Goal: Task Accomplishment & Management: Use online tool/utility

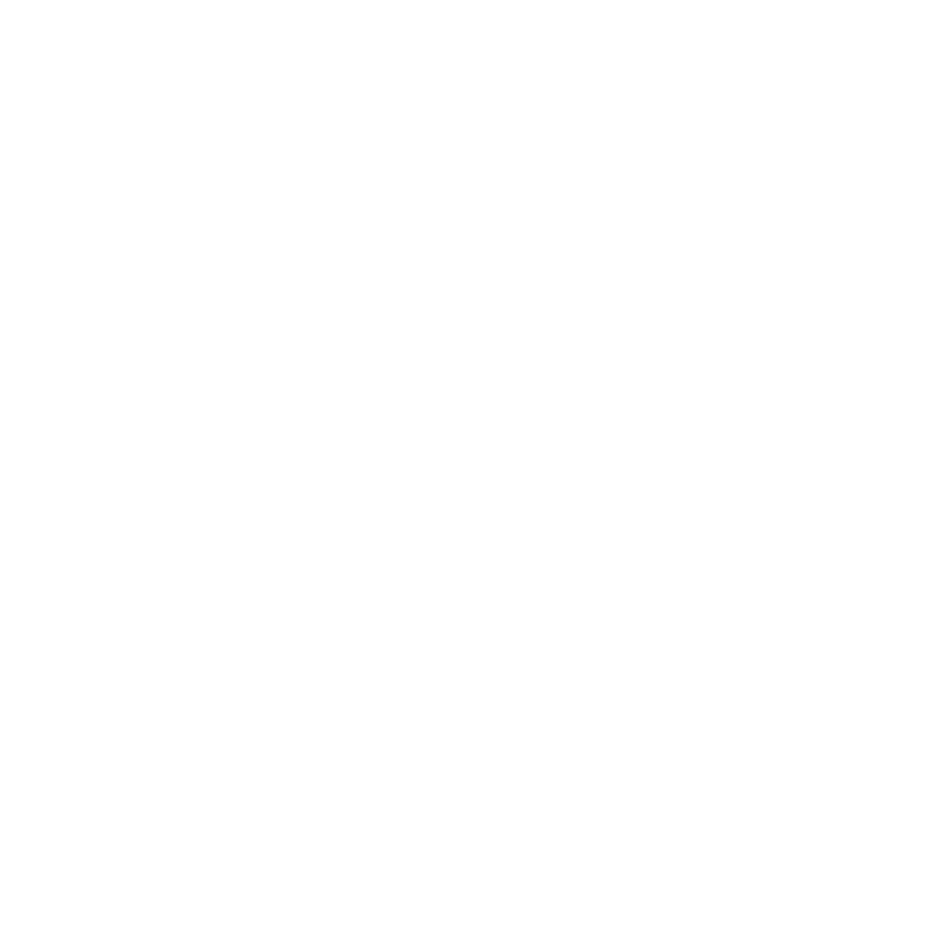
click at [709, 0] on html at bounding box center [464, 0] width 928 height 0
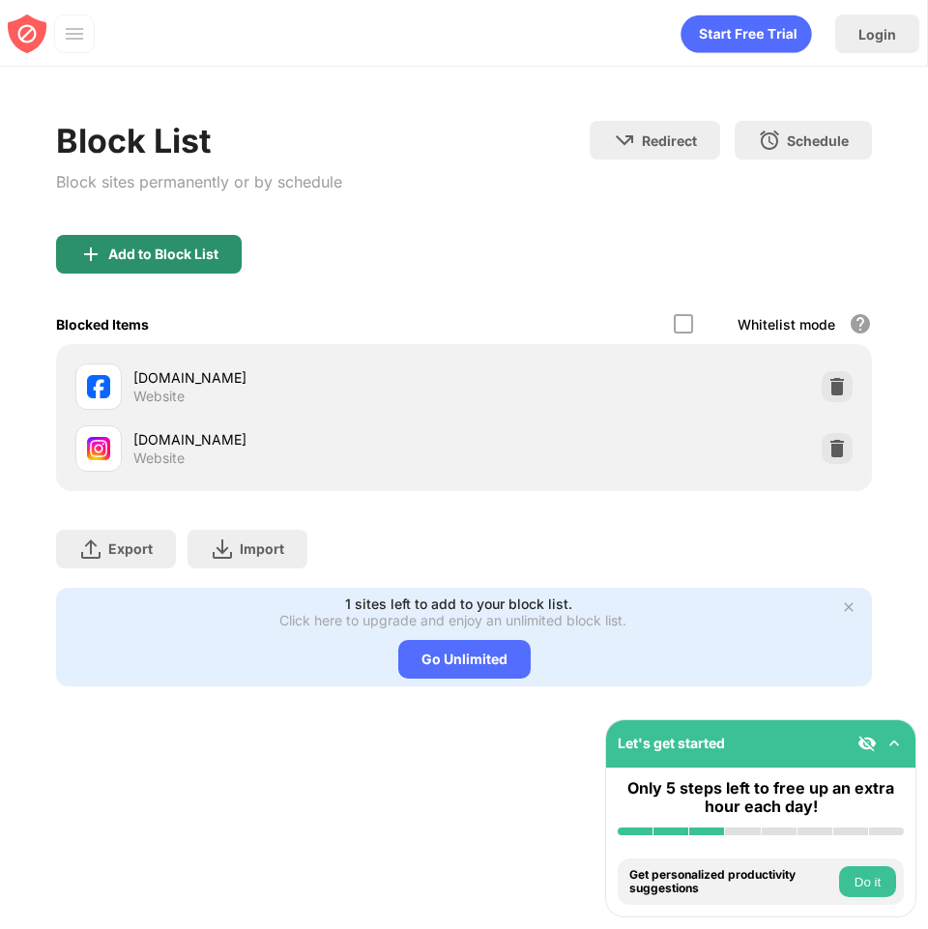
click at [216, 255] on div "Add to Block List" at bounding box center [163, 253] width 110 height 15
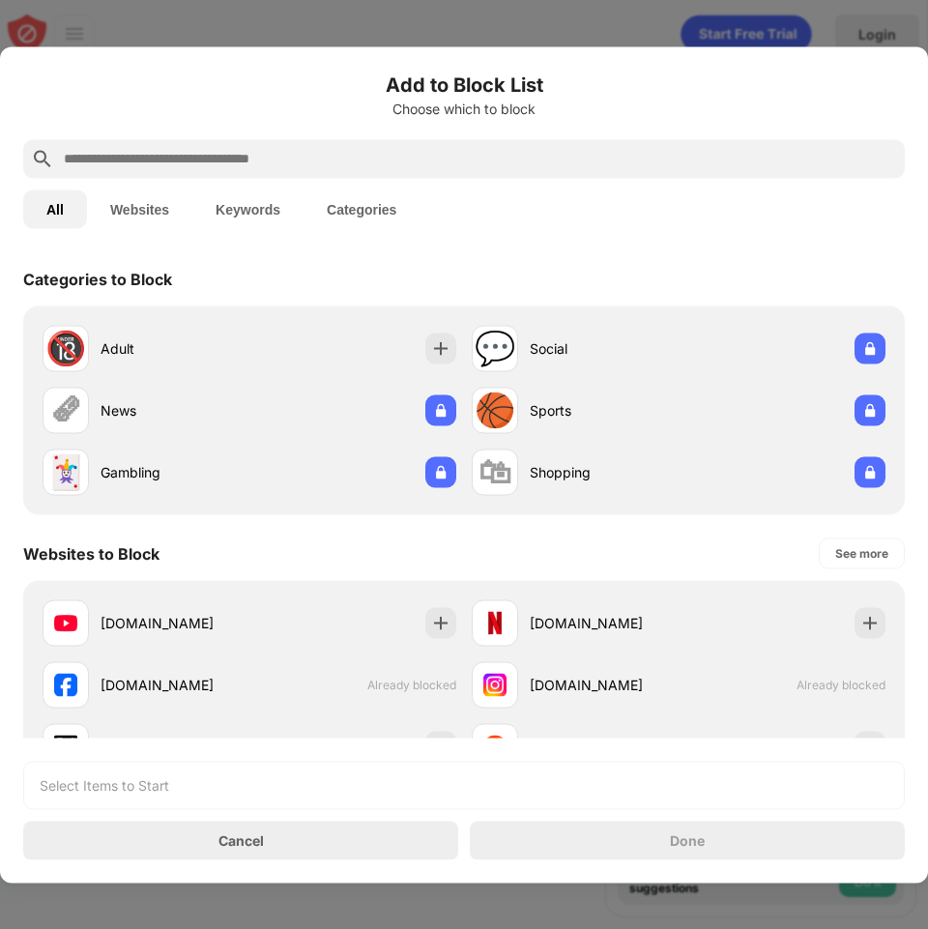
click at [289, 164] on input "text" at bounding box center [479, 158] width 835 height 23
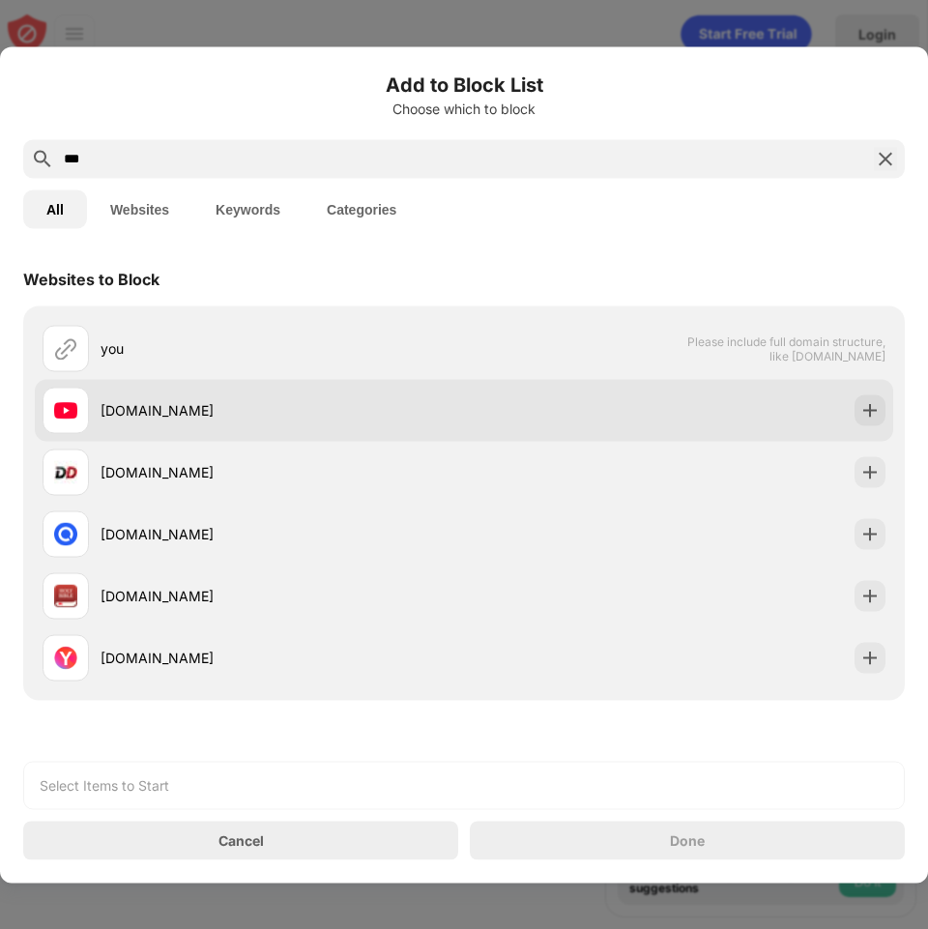
type input "***"
click at [270, 415] on div "[DOMAIN_NAME]" at bounding box center [282, 410] width 363 height 20
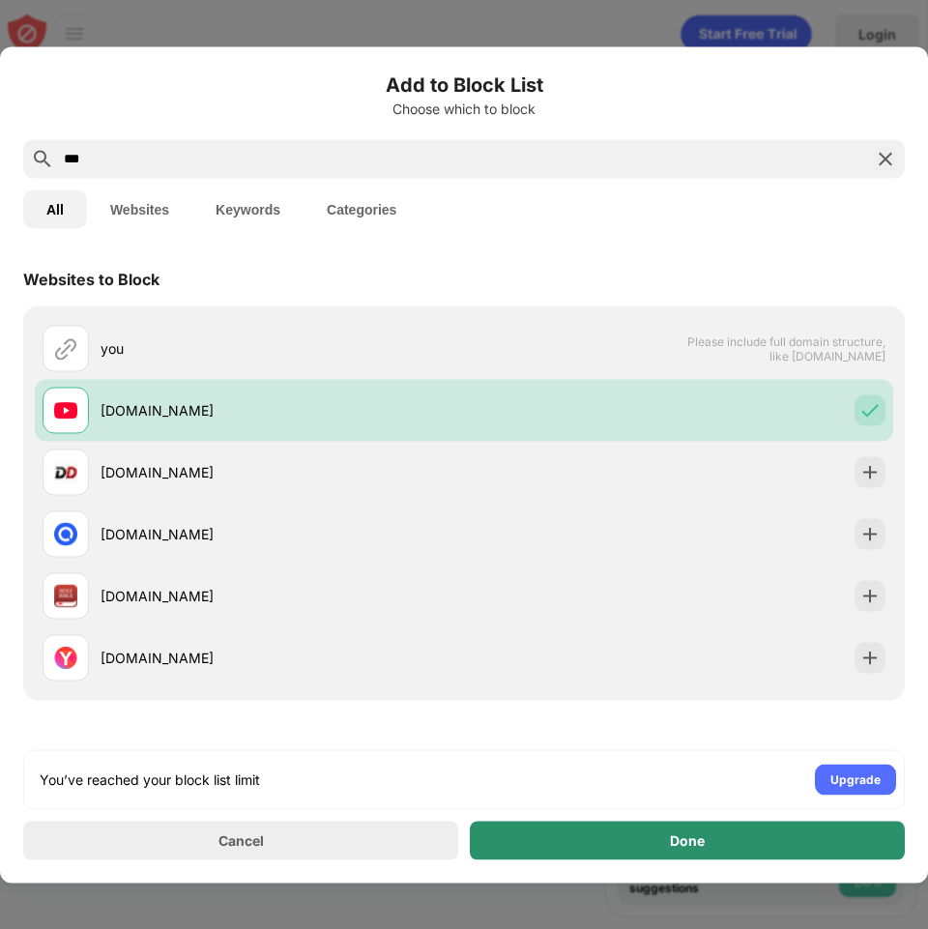
click at [639, 838] on div "Done" at bounding box center [687, 840] width 435 height 39
